Goal: Task Accomplishment & Management: Complete application form

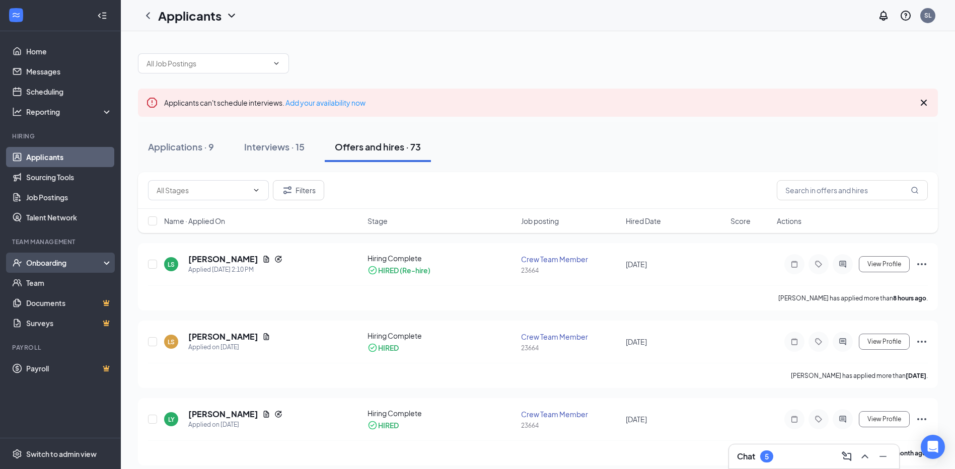
click at [104, 264] on div "Onboarding" at bounding box center [60, 263] width 121 height 20
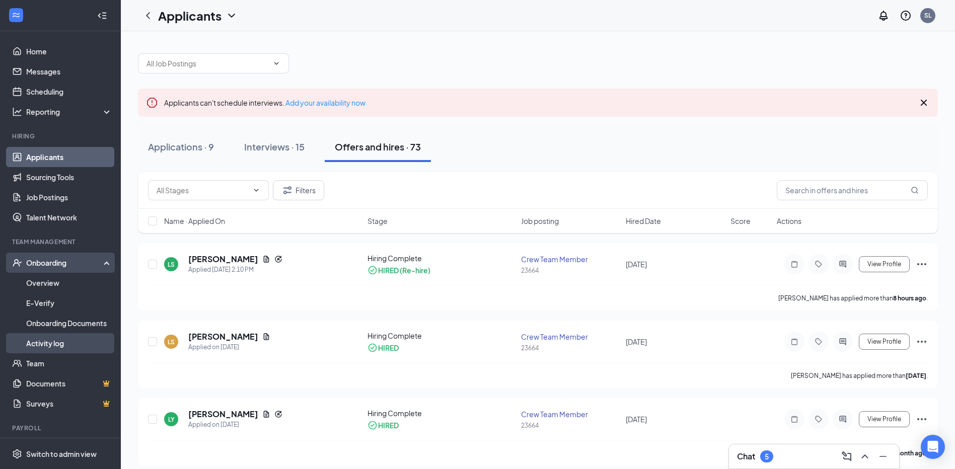
click at [72, 347] on link "Activity log" at bounding box center [69, 343] width 86 height 20
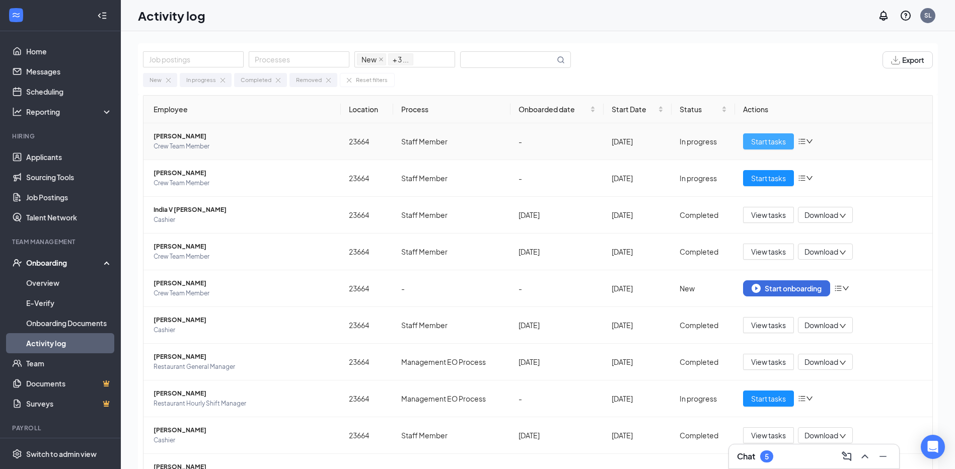
click at [756, 145] on span "Start tasks" at bounding box center [768, 141] width 35 height 11
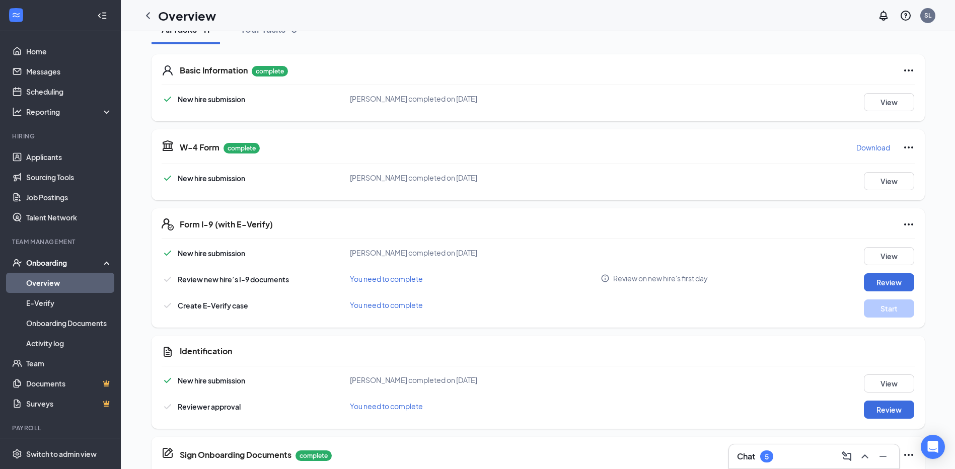
scroll to position [151, 0]
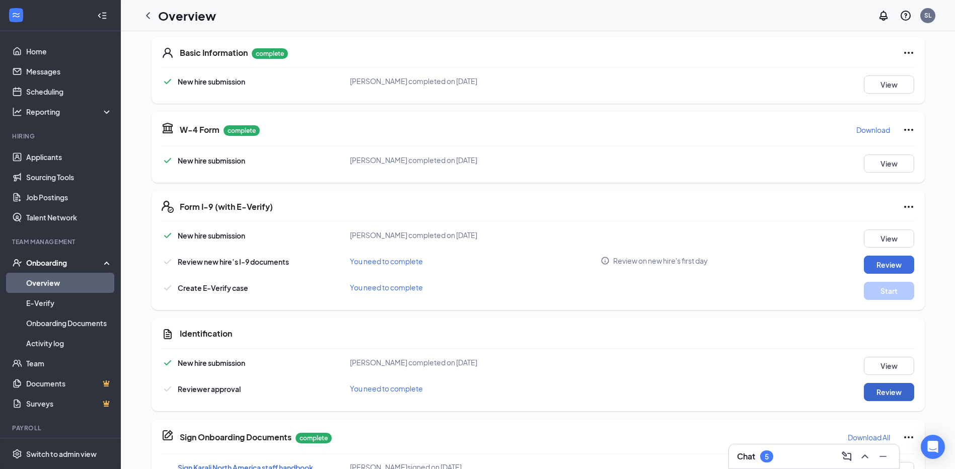
click at [884, 395] on button "Review" at bounding box center [889, 392] width 50 height 18
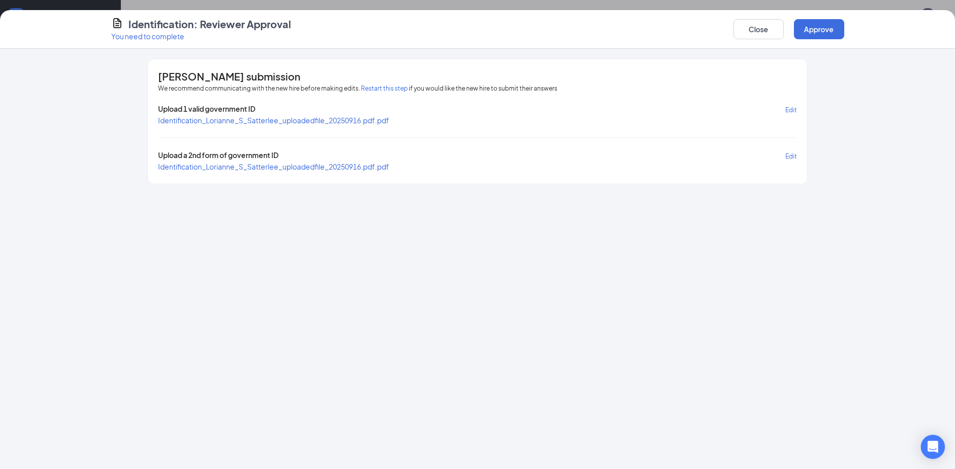
scroll to position [50, 0]
click at [195, 113] on span "Upload 1 valid government ID" at bounding box center [206, 110] width 97 height 12
click at [227, 120] on span "Identification_Lorianne_S_Satterlee_uploadedfile_20250916.pdf.pdf" at bounding box center [273, 120] width 231 height 9
click at [210, 170] on span "Identification_Lorianne_S_Satterlee_uploadedfile_20250916.pdf.pdf" at bounding box center [273, 166] width 231 height 9
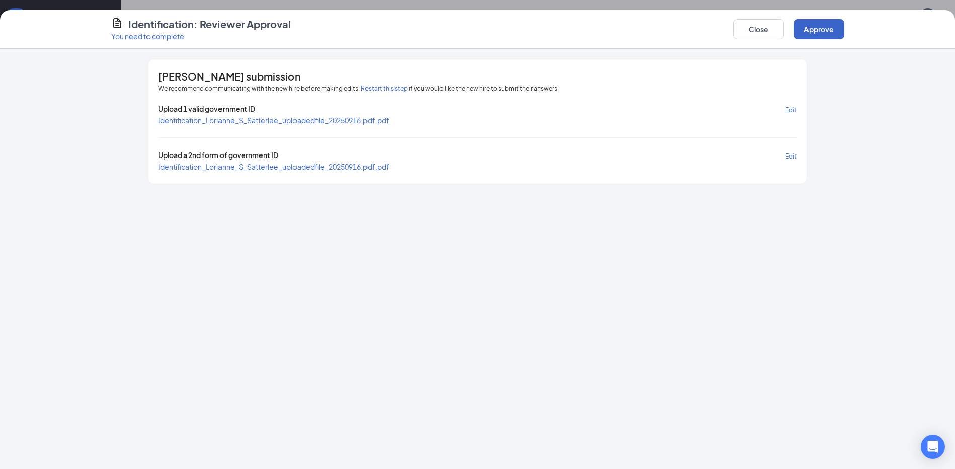
click at [822, 32] on button "Approve" at bounding box center [819, 29] width 50 height 20
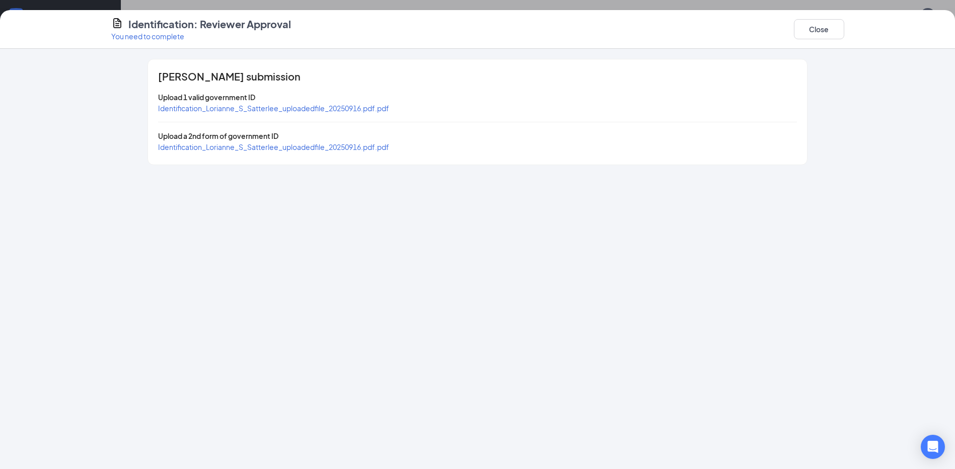
scroll to position [151, 0]
click at [811, 36] on button "Close" at bounding box center [819, 29] width 50 height 20
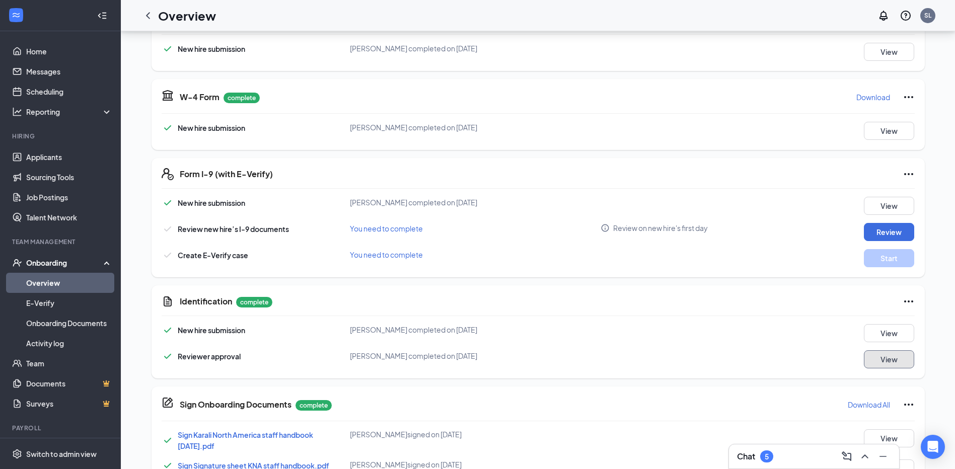
scroll to position [101, 0]
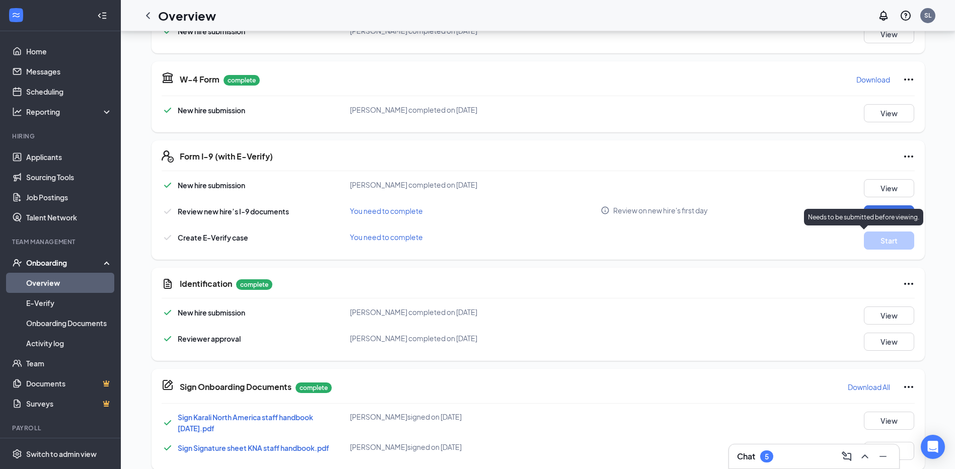
click at [884, 218] on p "Needs to be submitted before viewing." at bounding box center [863, 217] width 111 height 9
click at [899, 208] on button "Review" at bounding box center [889, 214] width 50 height 18
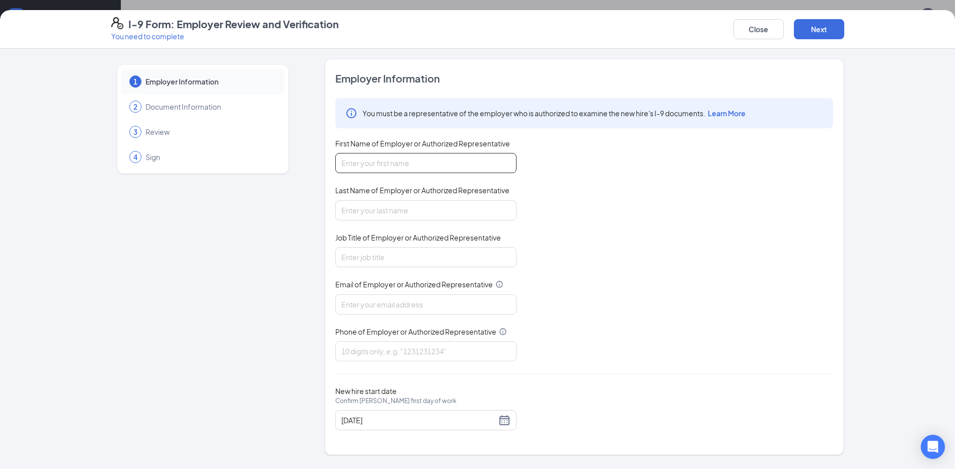
click at [404, 164] on input "First Name of Employer or Authorized Representative" at bounding box center [425, 163] width 181 height 20
type input "[PERSON_NAME]"
type input "[EMAIL_ADDRESS][DOMAIN_NAME]"
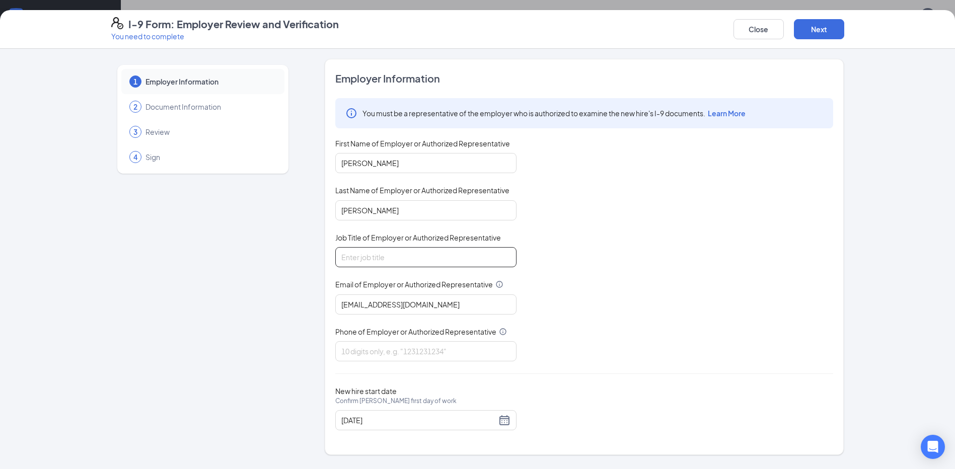
click at [355, 258] on input "Job Title of Employer or Authorized Representative" at bounding box center [425, 257] width 181 height 20
type input "manager"
click at [357, 349] on input "Phone of Employer or Authorized Representative" at bounding box center [425, 351] width 181 height 20
click at [341, 371] on div "The phone number must be a 10-digit number." at bounding box center [425, 366] width 181 height 11
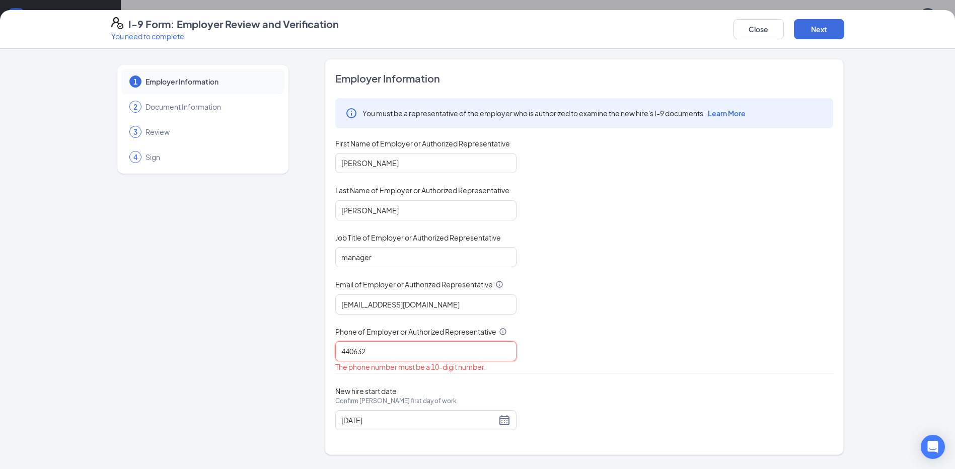
click at [368, 352] on input "440632" at bounding box center [425, 351] width 181 height 20
type input "4406320345"
click at [810, 25] on button "Next" at bounding box center [819, 29] width 50 height 20
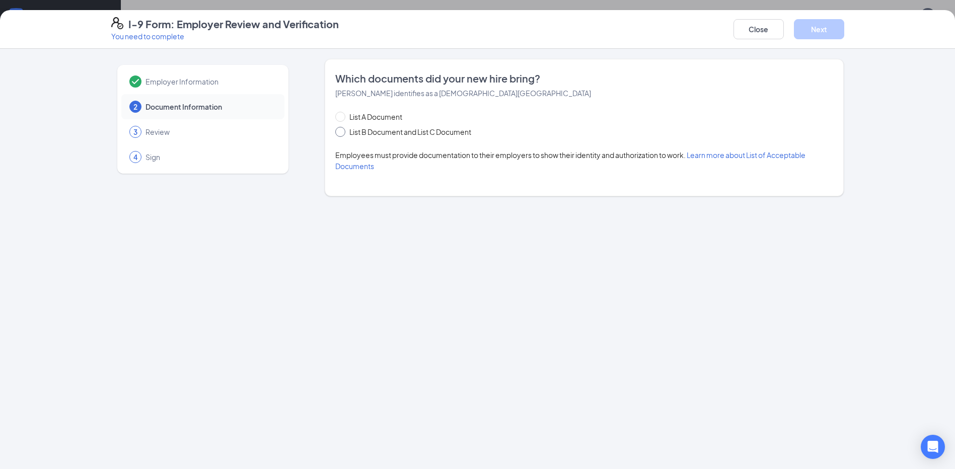
click at [424, 129] on span "List B Document and List C Document" at bounding box center [410, 131] width 130 height 11
click at [342, 129] on input "List B Document and List C Document" at bounding box center [338, 130] width 7 height 7
radio input "true"
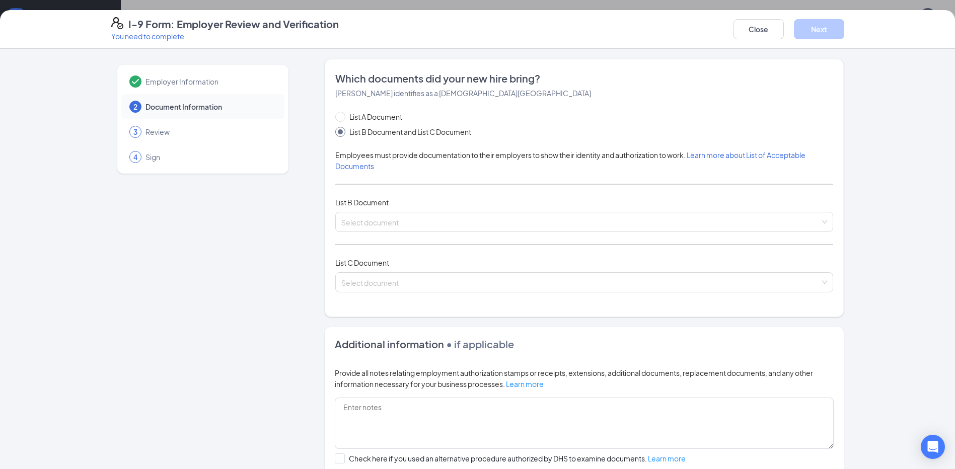
click at [387, 176] on div "List A Document List B Document and List C Document Employees must provide docu…" at bounding box center [584, 207] width 498 height 193
click at [387, 218] on input "search" at bounding box center [580, 219] width 479 height 15
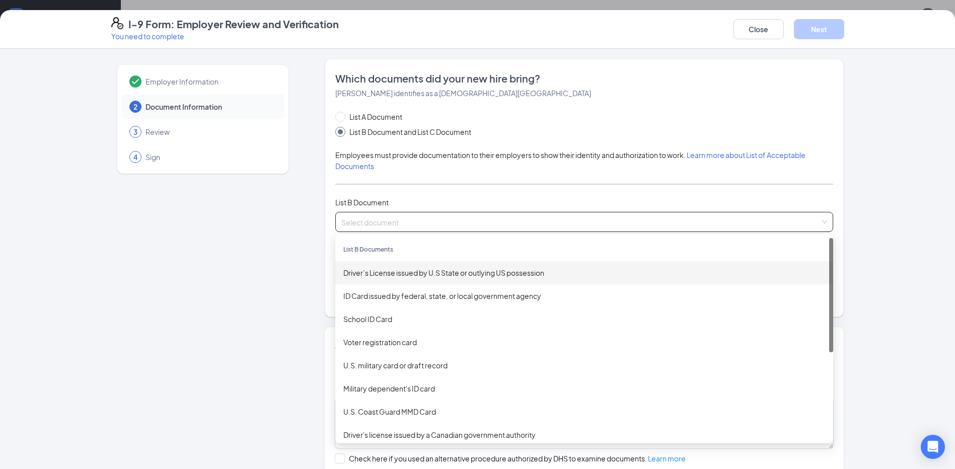
click at [401, 276] on div "Driver’s License issued by U.S State or outlying US possession" at bounding box center [584, 272] width 482 height 11
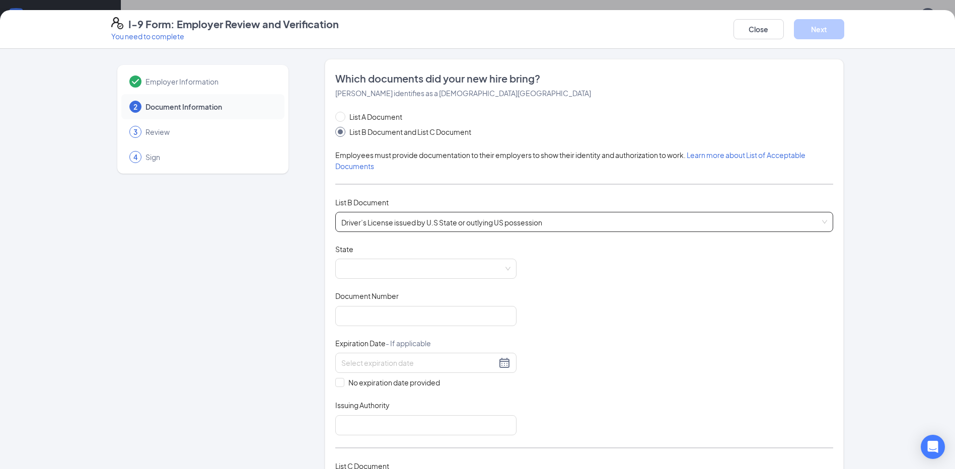
click at [401, 276] on span at bounding box center [425, 268] width 169 height 19
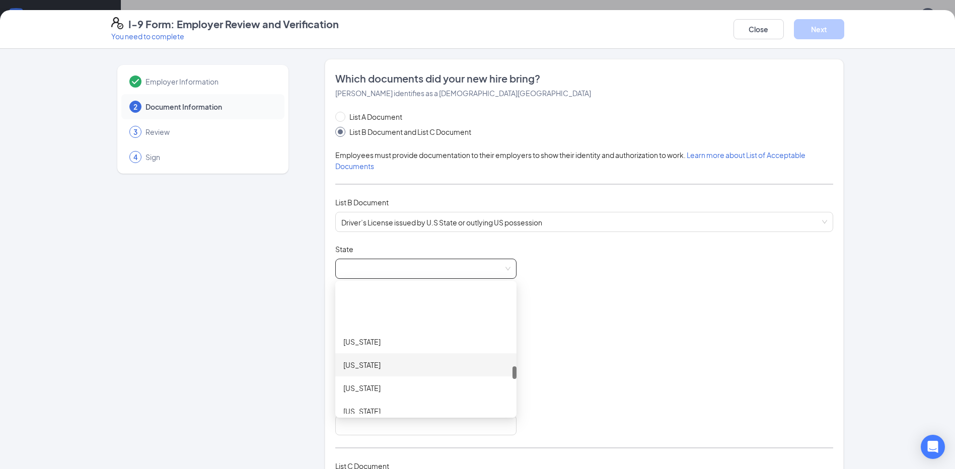
scroll to position [816, 0]
click at [350, 356] on div "[US_STATE]" at bounding box center [425, 360] width 165 height 11
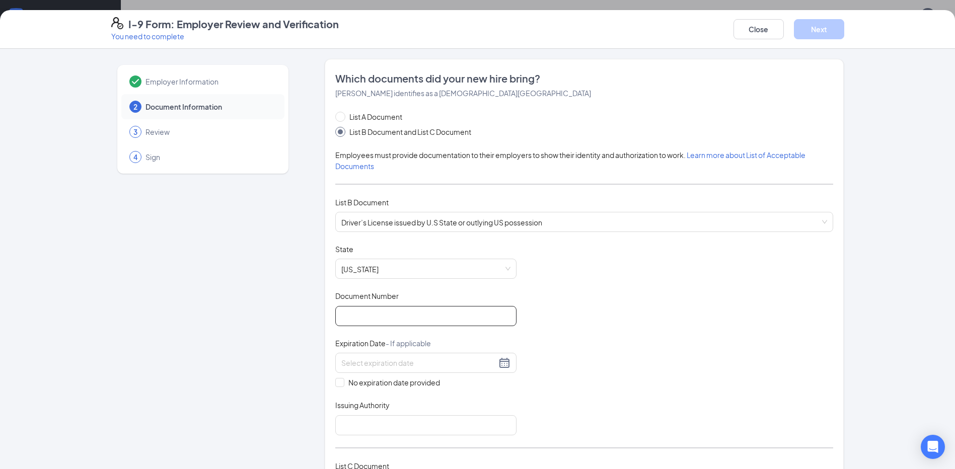
click at [357, 325] on input "Document Number" at bounding box center [425, 316] width 181 height 20
type input "vt028739"
click at [351, 361] on input at bounding box center [418, 362] width 155 height 11
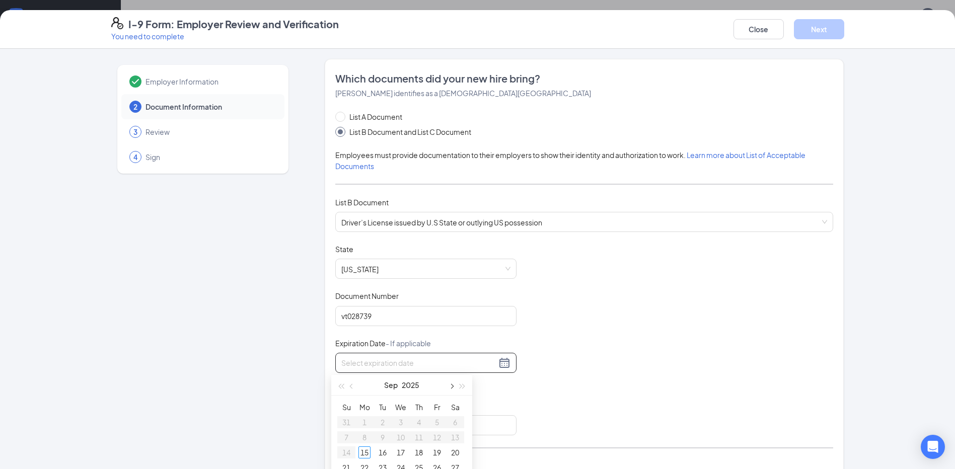
click at [453, 389] on button "button" at bounding box center [451, 385] width 11 height 20
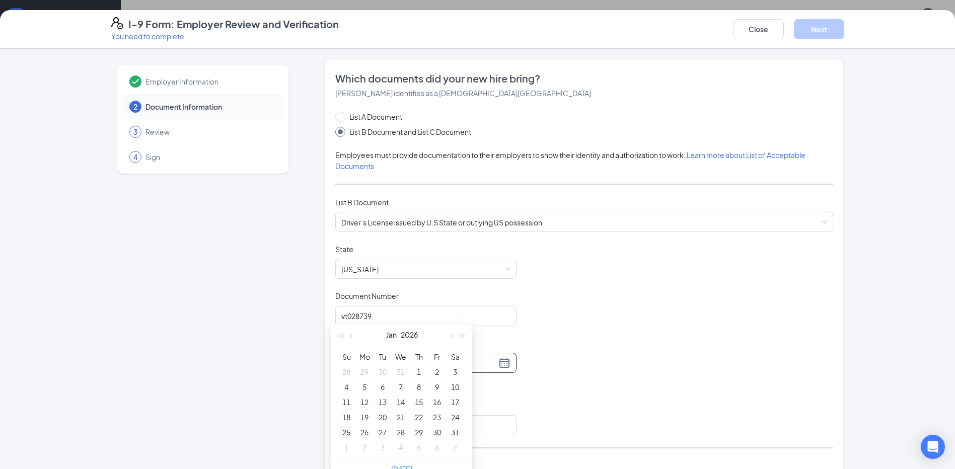
type input "[DATE]"
click at [345, 435] on div "25" at bounding box center [346, 432] width 12 height 12
click at [347, 427] on input "Issuing Authority" at bounding box center [425, 425] width 181 height 20
type input "state of [US_STATE]"
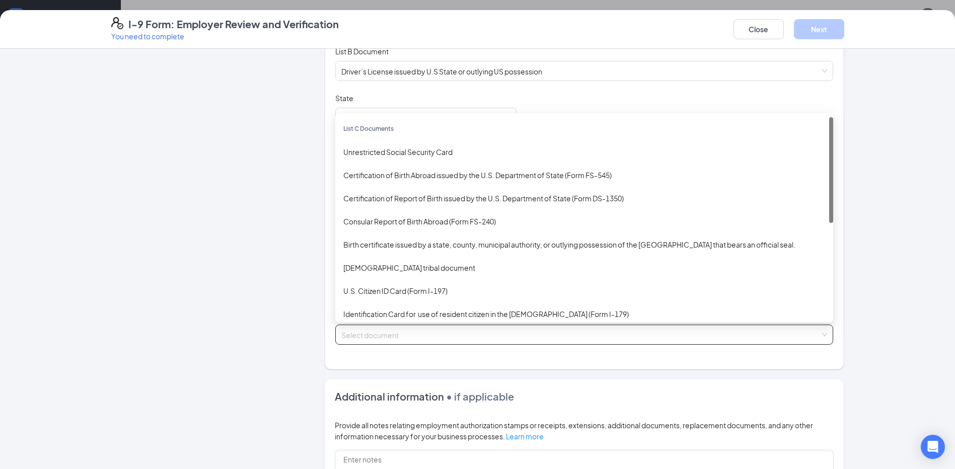
click at [377, 337] on input "search" at bounding box center [580, 332] width 479 height 15
click at [388, 245] on div "Birth certificate issued by a state, county, municipal authority, or outlying p…" at bounding box center [584, 244] width 482 height 11
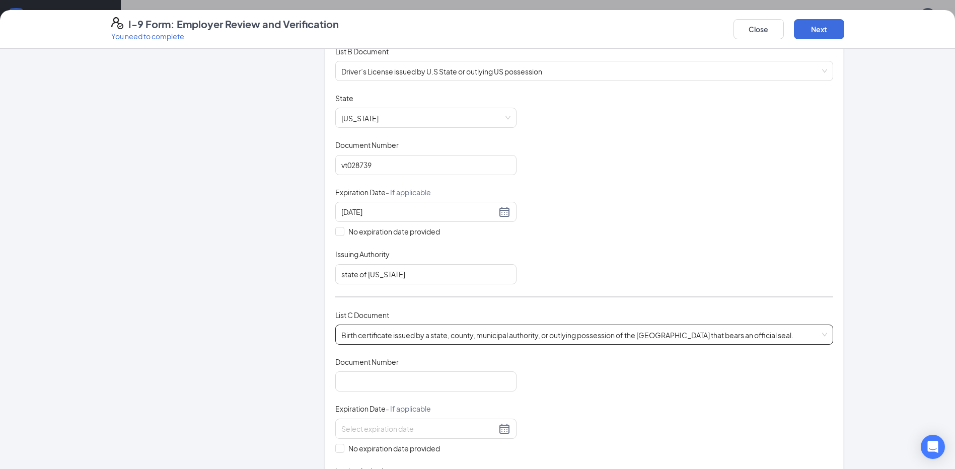
scroll to position [201, 0]
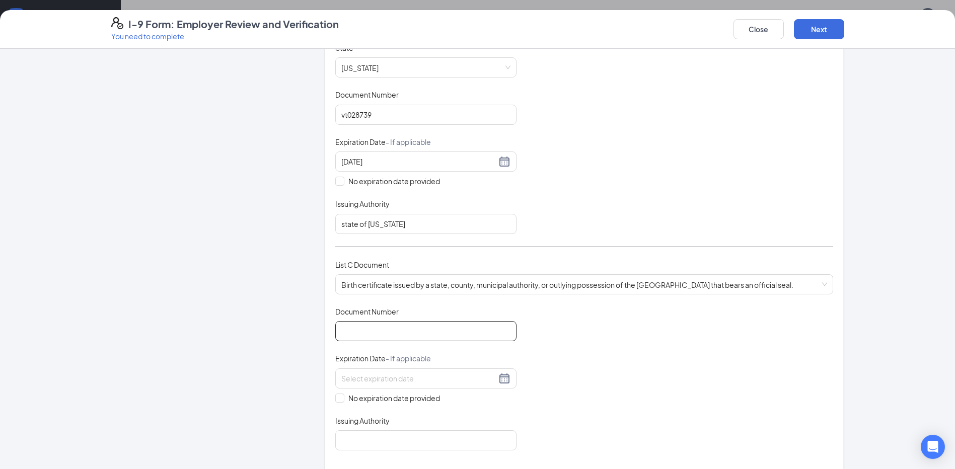
click at [375, 333] on input "Document Number" at bounding box center [425, 331] width 181 height 20
type input "1342007131749"
click at [340, 396] on span at bounding box center [339, 398] width 9 height 9
click at [340, 396] on input "No expiration date provided" at bounding box center [338, 397] width 7 height 7
checkbox input "true"
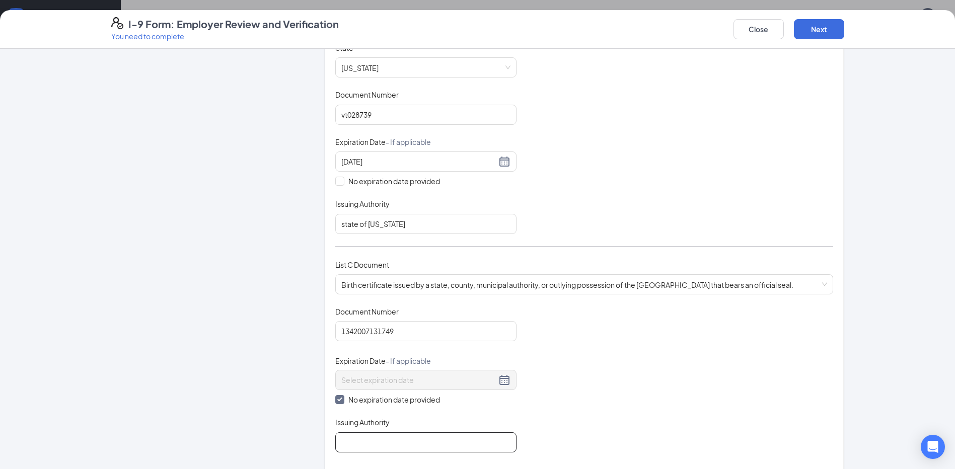
click at [355, 448] on input "Issuing Authority" at bounding box center [425, 442] width 181 height 20
type input "[US_STATE]"
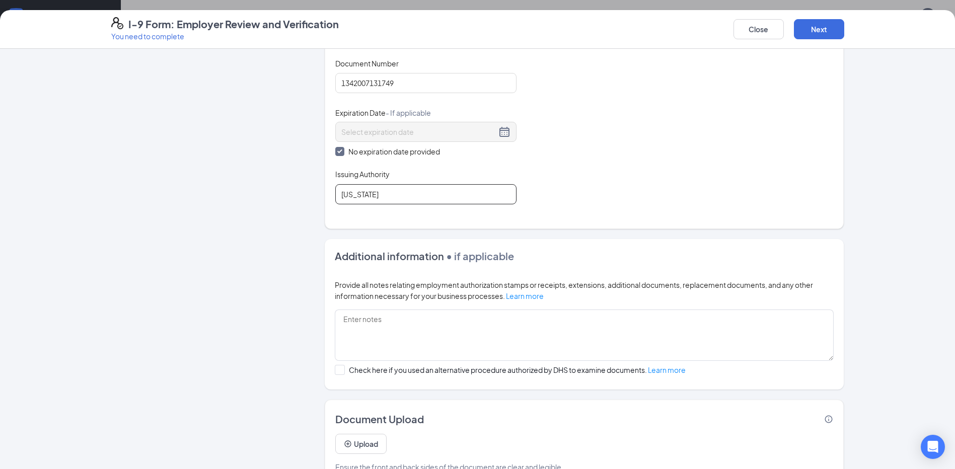
scroll to position [425, 0]
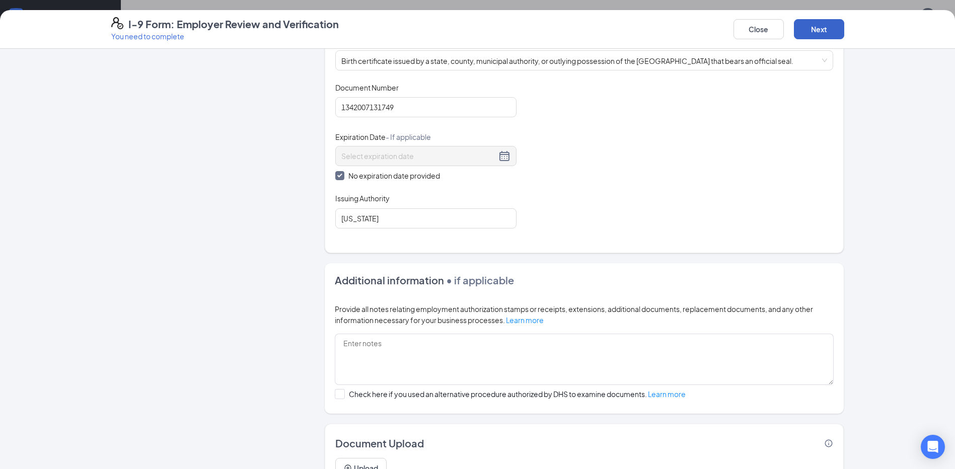
click at [823, 32] on button "Next" at bounding box center [819, 29] width 50 height 20
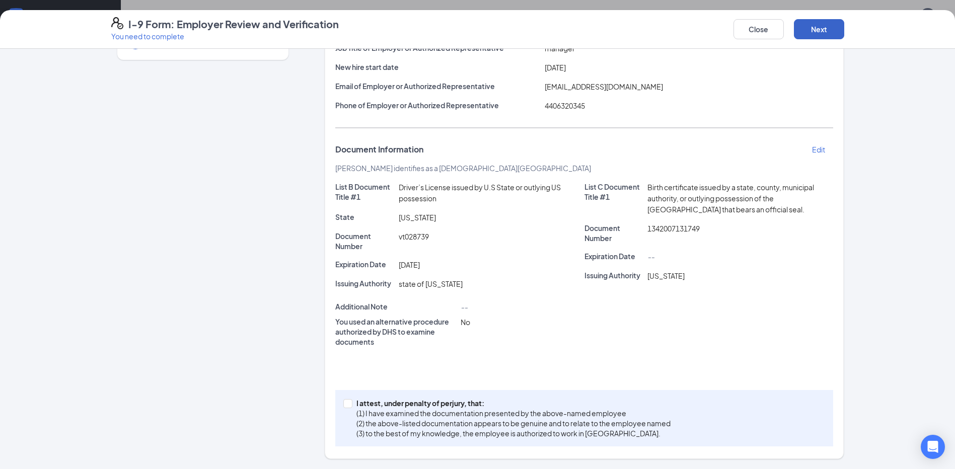
scroll to position [252, 0]
click at [343, 404] on input "I attest, under penalty of [PERSON_NAME], that: (1) I have examined the documen…" at bounding box center [346, 402] width 7 height 7
checkbox input "true"
click at [810, 30] on button "Next" at bounding box center [819, 29] width 50 height 20
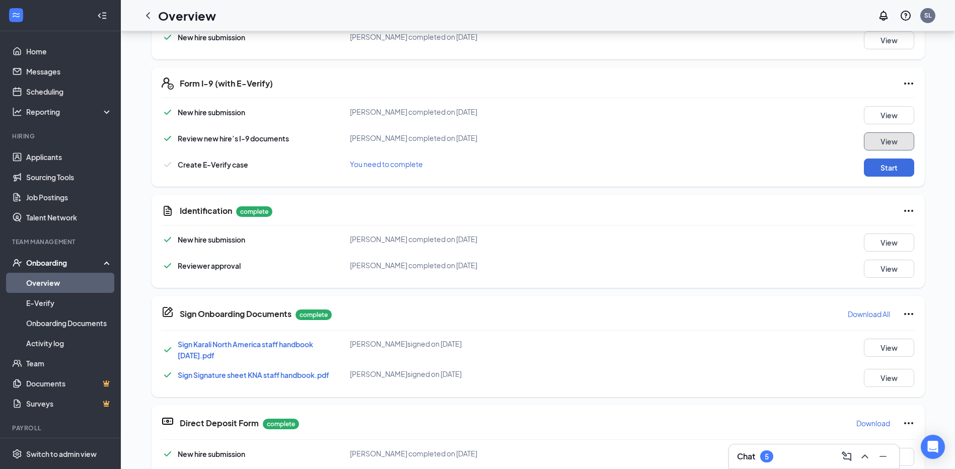
scroll to position [0, 0]
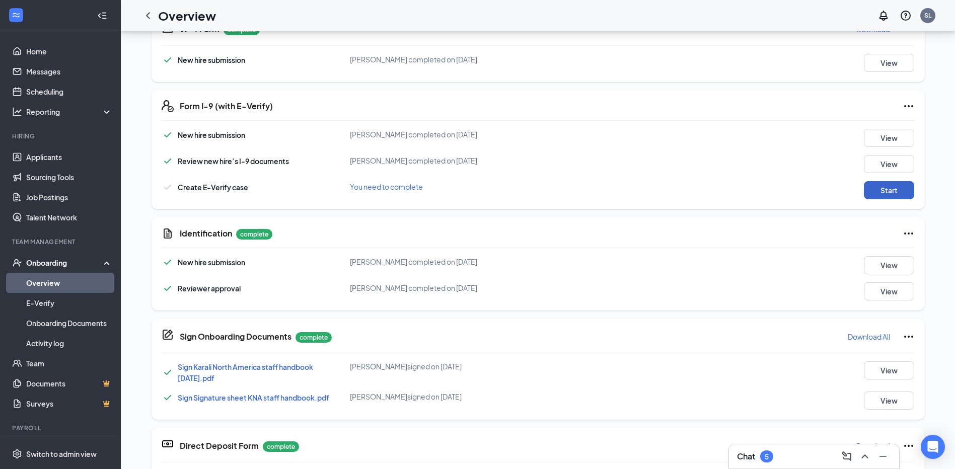
click at [876, 186] on button "Start" at bounding box center [889, 190] width 50 height 18
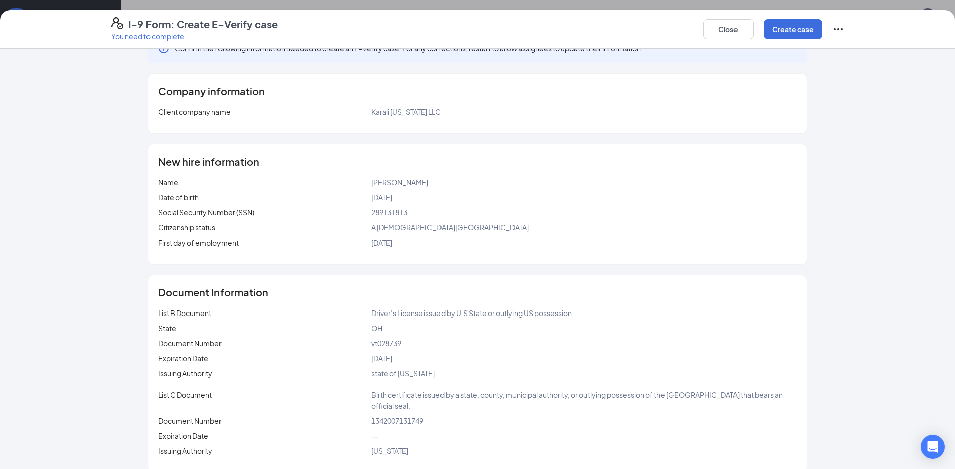
scroll to position [40, 0]
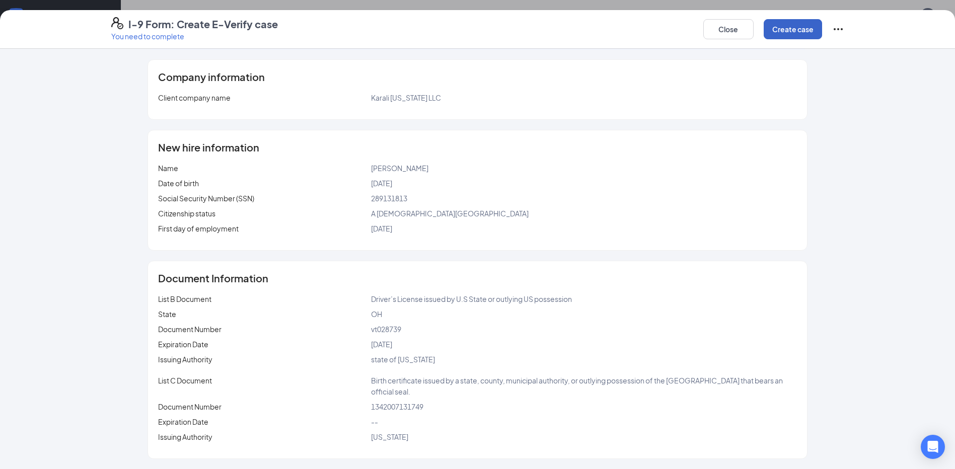
click at [783, 27] on button "Create case" at bounding box center [793, 29] width 58 height 20
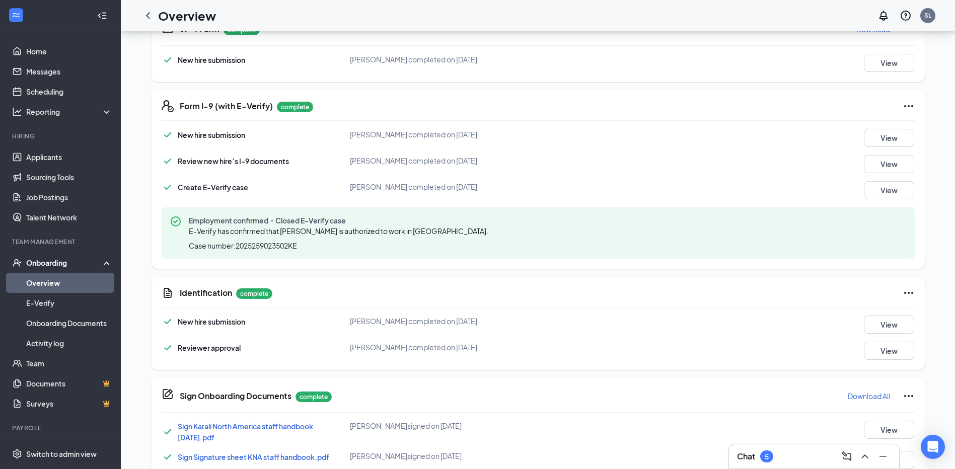
scroll to position [164, 0]
